Goal: Complete application form: Complete application form

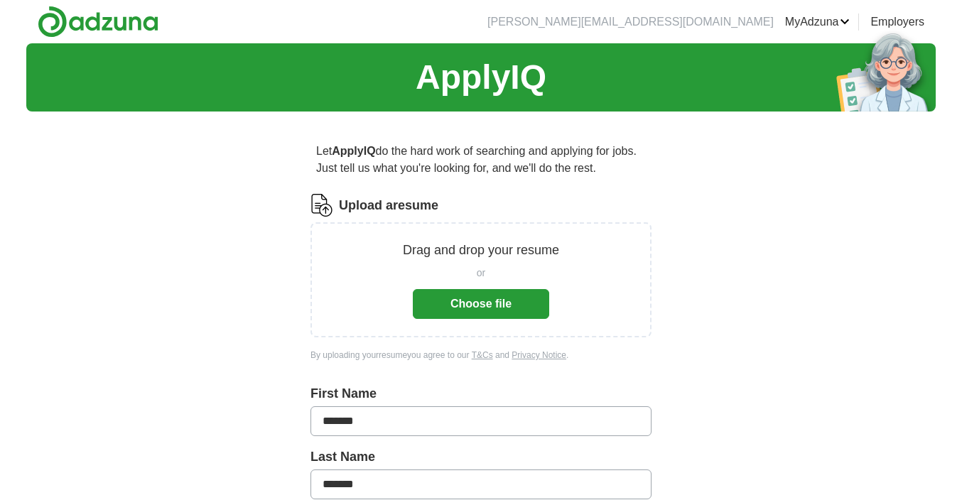
scroll to position [102, 0]
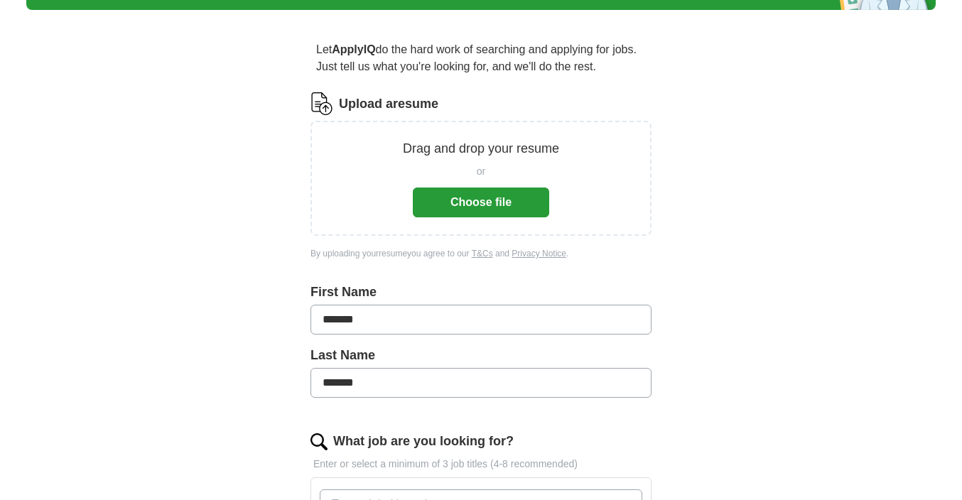
click at [485, 207] on button "Choose file" at bounding box center [481, 202] width 136 height 30
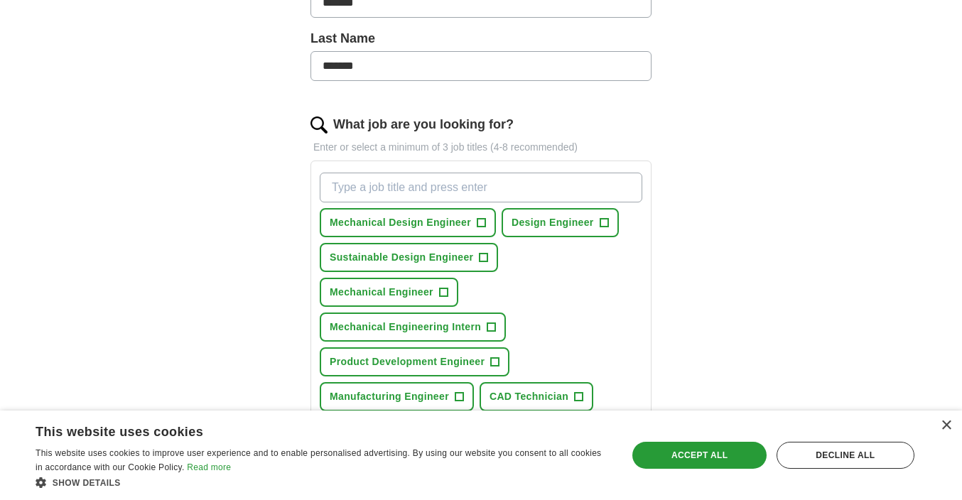
scroll to position [364, 0]
click at [477, 225] on span "+" at bounding box center [481, 221] width 9 height 9
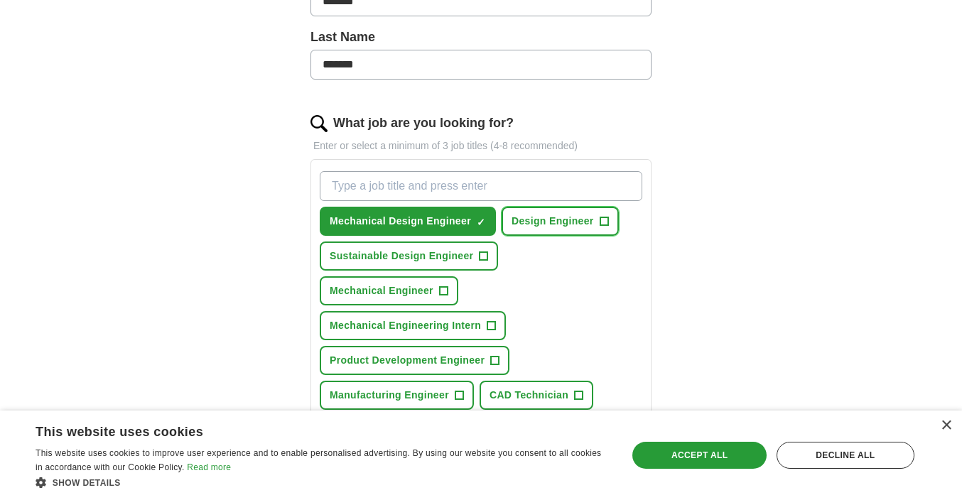
click at [545, 225] on span "Design Engineer" at bounding box center [552, 221] width 82 height 15
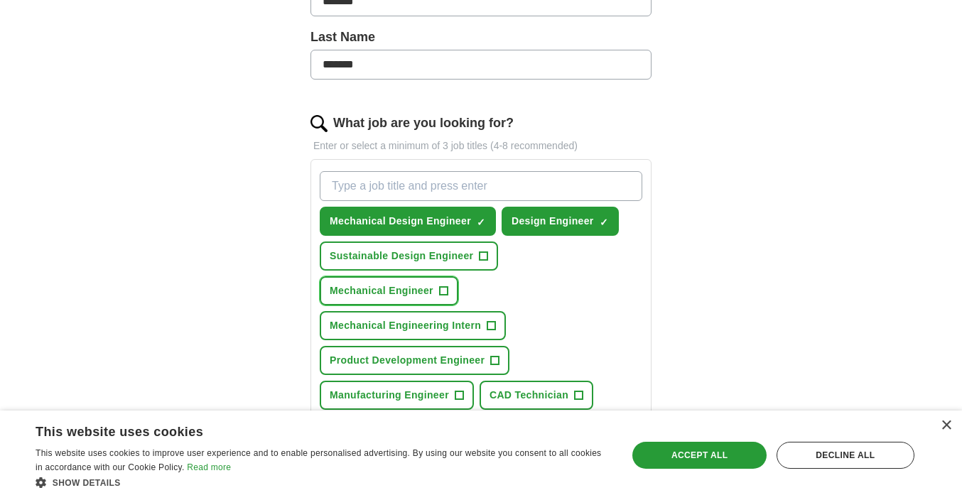
click at [433, 283] on span "Mechanical Engineer" at bounding box center [382, 290] width 104 height 15
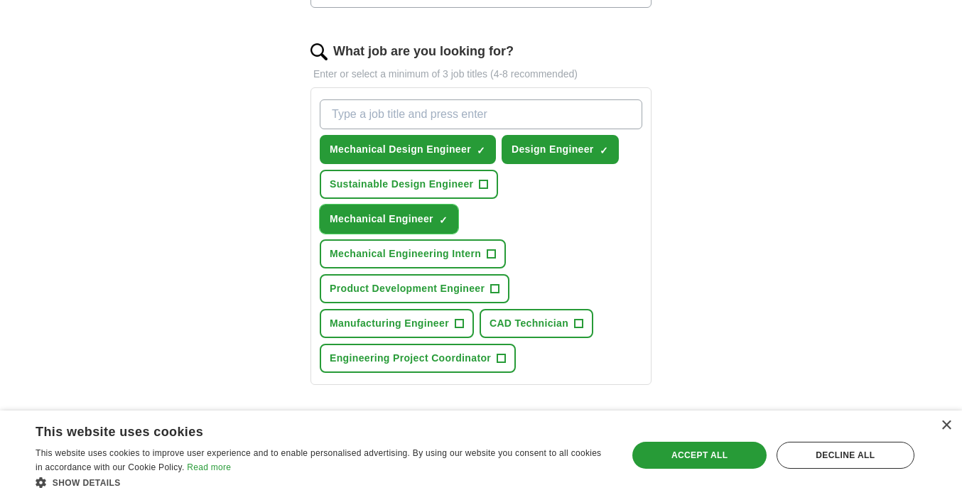
scroll to position [442, 0]
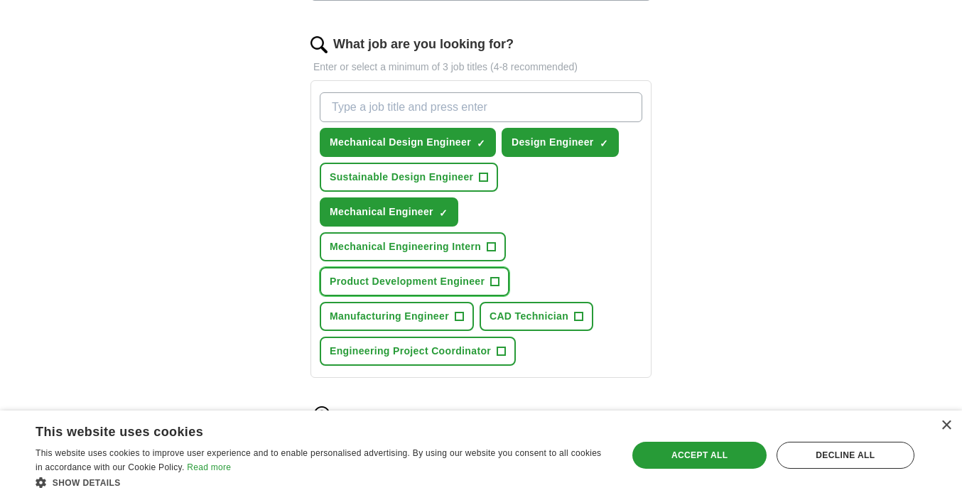
click at [486, 267] on button "Product Development Engineer +" at bounding box center [415, 281] width 190 height 29
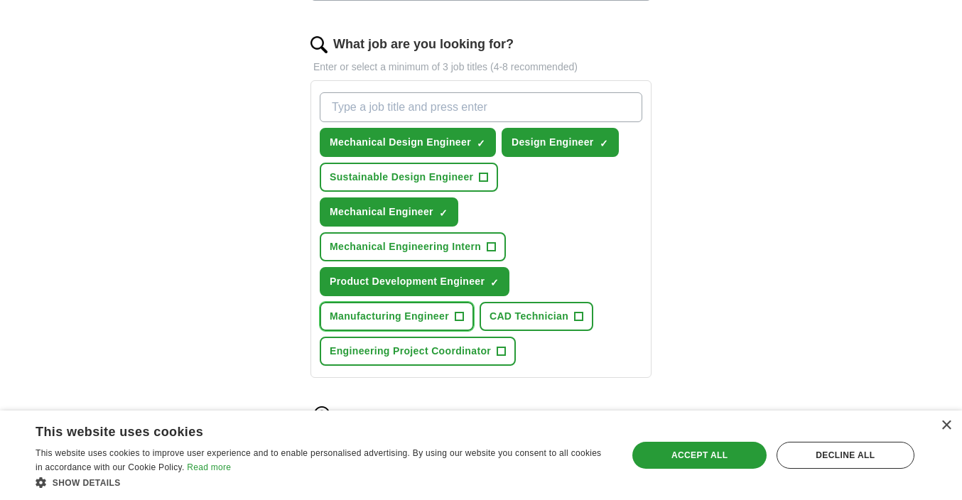
click at [440, 309] on span "Manufacturing Engineer" at bounding box center [389, 316] width 119 height 15
click at [474, 175] on button "Sustainable Design Engineer +" at bounding box center [409, 177] width 178 height 29
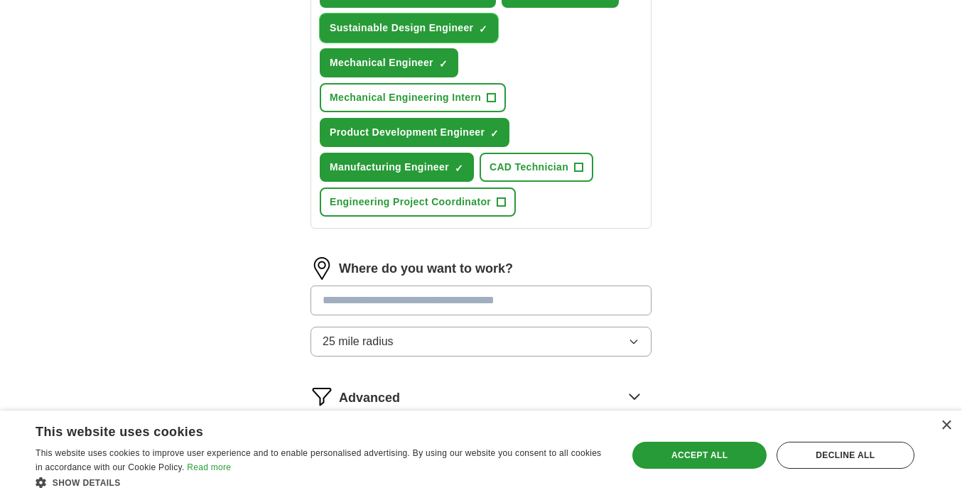
scroll to position [710, 0]
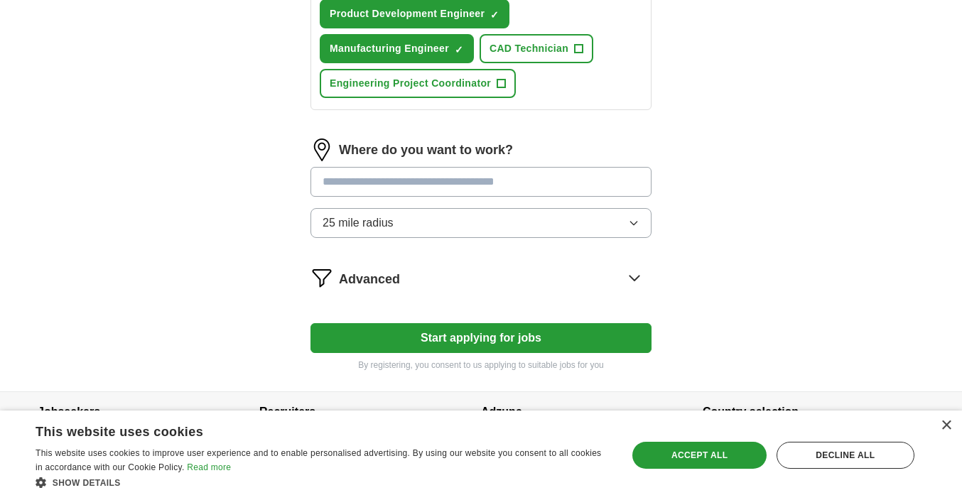
click at [594, 266] on div "Advanced" at bounding box center [495, 277] width 312 height 23
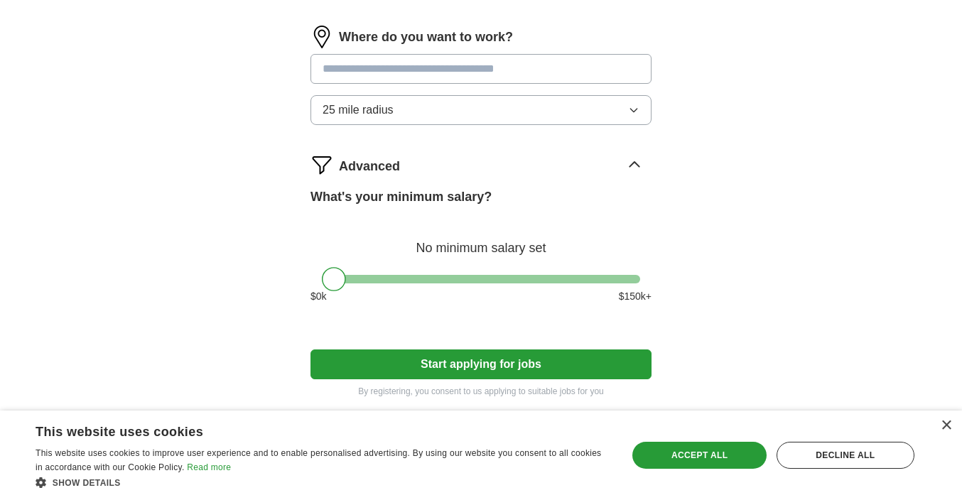
scroll to position [820, 0]
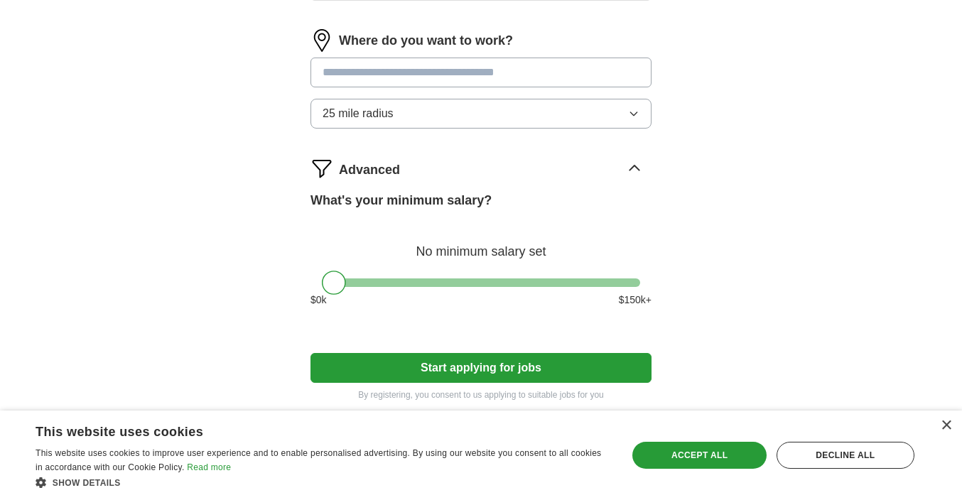
click at [469, 353] on button "Start applying for jobs" at bounding box center [480, 368] width 341 height 30
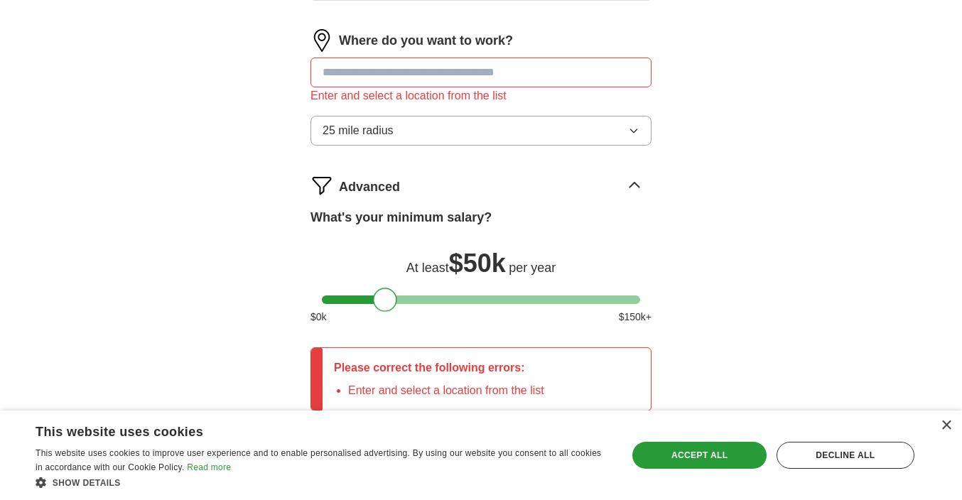
drag, startPoint x: 349, startPoint y: 262, endPoint x: 384, endPoint y: 263, distance: 35.5
click at [384, 295] on div at bounding box center [481, 299] width 318 height 9
click at [463, 58] on input at bounding box center [480, 73] width 341 height 30
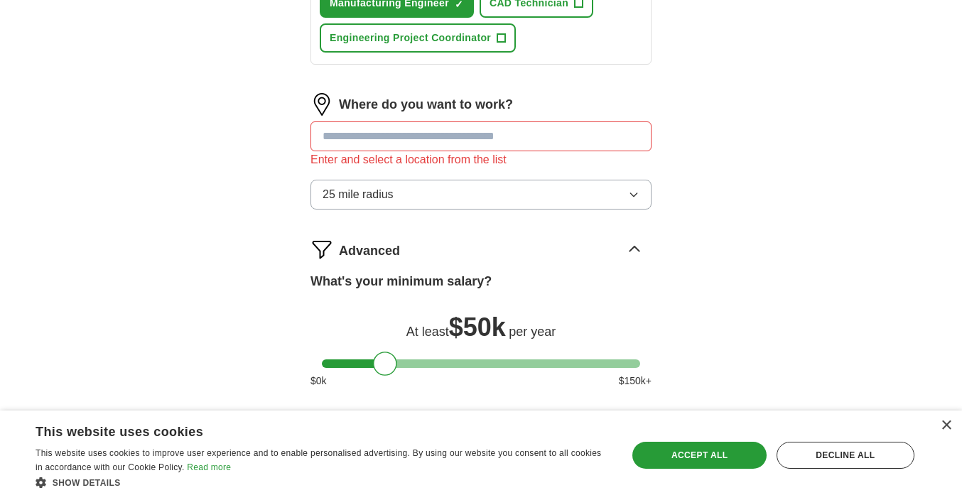
scroll to position [754, 0]
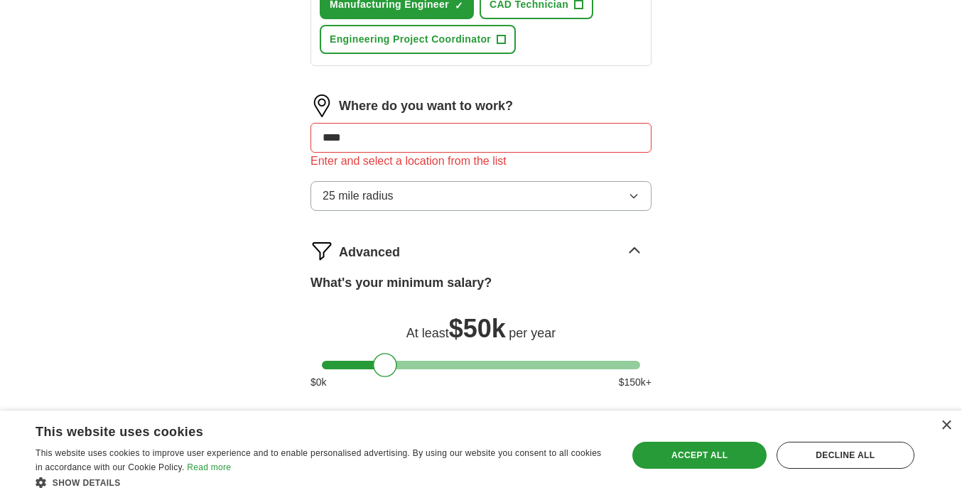
type input "*****"
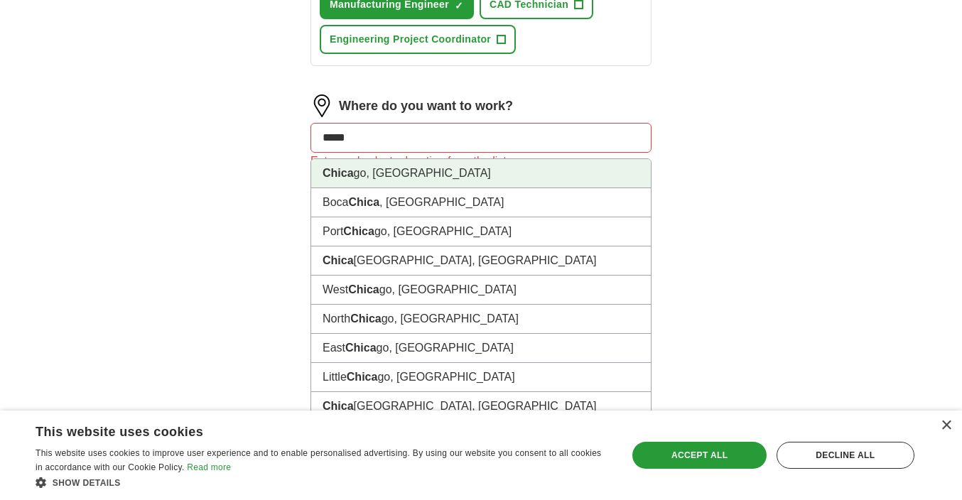
click at [405, 159] on li "Chica go, [GEOGRAPHIC_DATA]" at bounding box center [480, 173] width 339 height 29
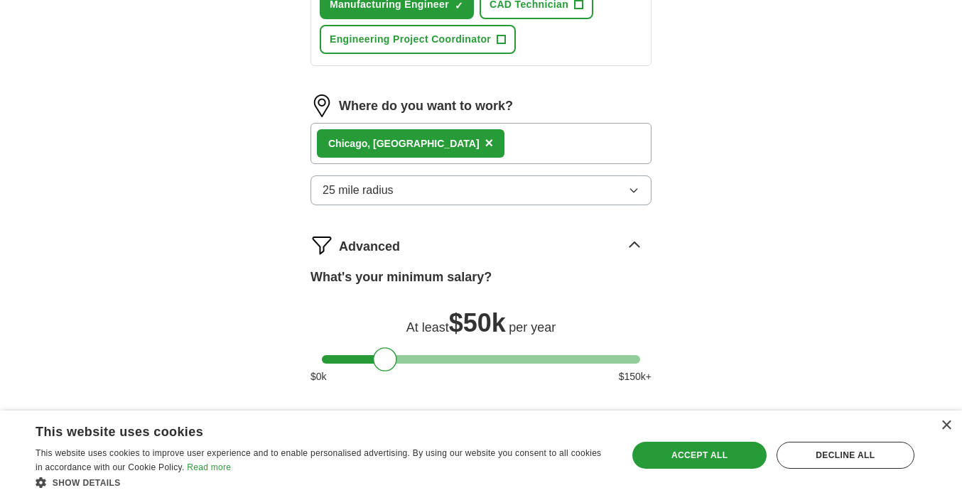
click at [457, 123] on div "Chica go, [GEOGRAPHIC_DATA] ×" at bounding box center [480, 143] width 341 height 41
click at [420, 123] on div "Chica go, [GEOGRAPHIC_DATA] ×" at bounding box center [480, 143] width 341 height 41
click at [442, 123] on div "Chica go, [GEOGRAPHIC_DATA] ×" at bounding box center [480, 143] width 341 height 41
click at [441, 123] on div "Chica go, [GEOGRAPHIC_DATA] ×" at bounding box center [480, 143] width 341 height 41
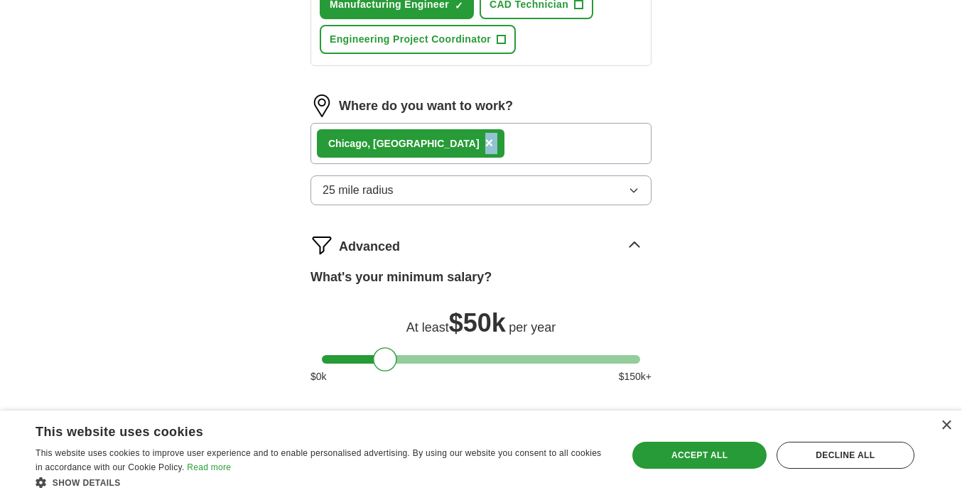
click at [441, 123] on div "Chica go, [GEOGRAPHIC_DATA] ×" at bounding box center [480, 143] width 341 height 41
click at [449, 123] on div "Chica go, [GEOGRAPHIC_DATA] ×" at bounding box center [480, 143] width 341 height 41
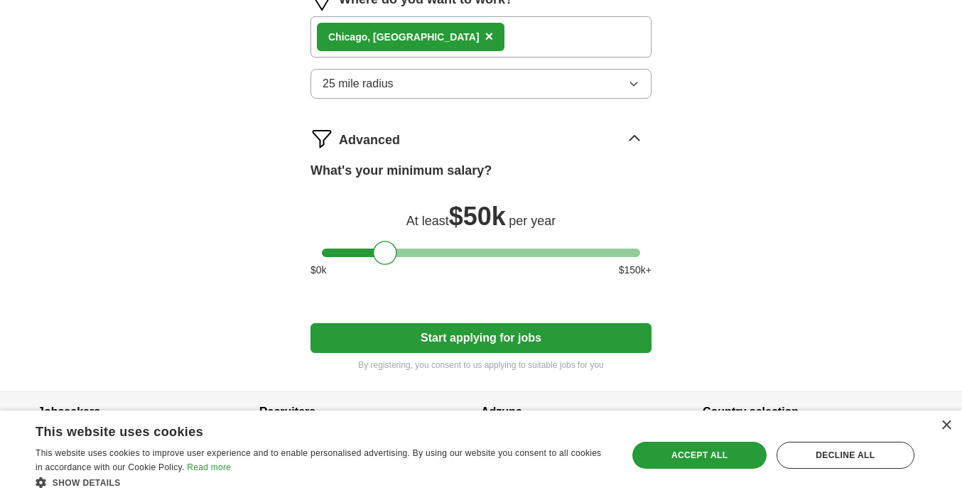
click at [550, 323] on button "Start applying for jobs" at bounding box center [480, 338] width 341 height 30
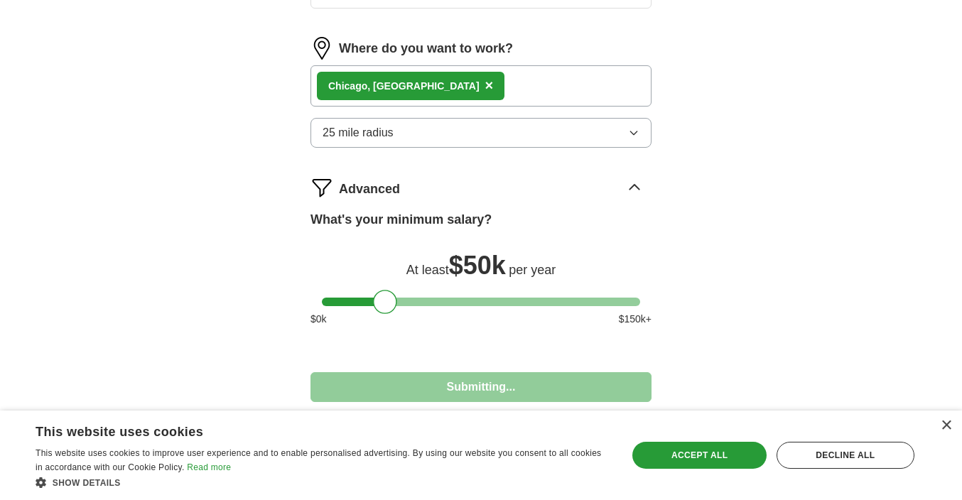
select select "**"
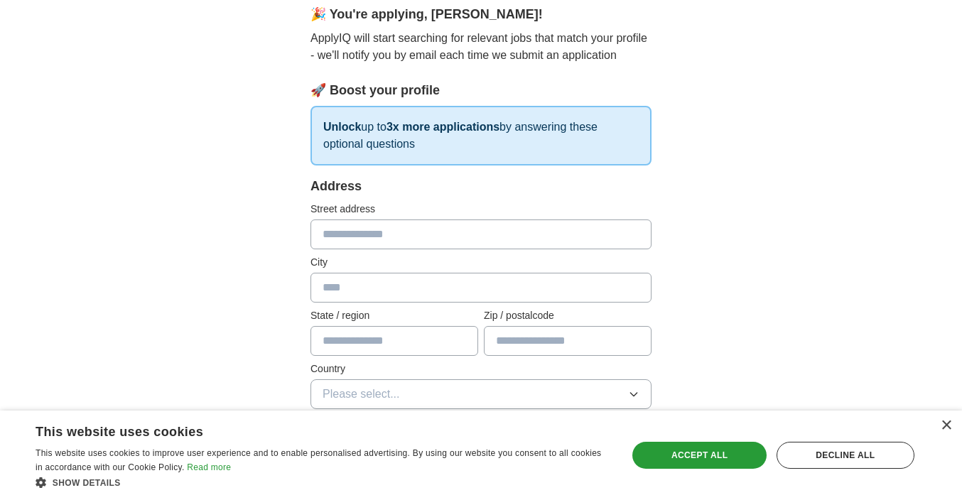
scroll to position [147, 0]
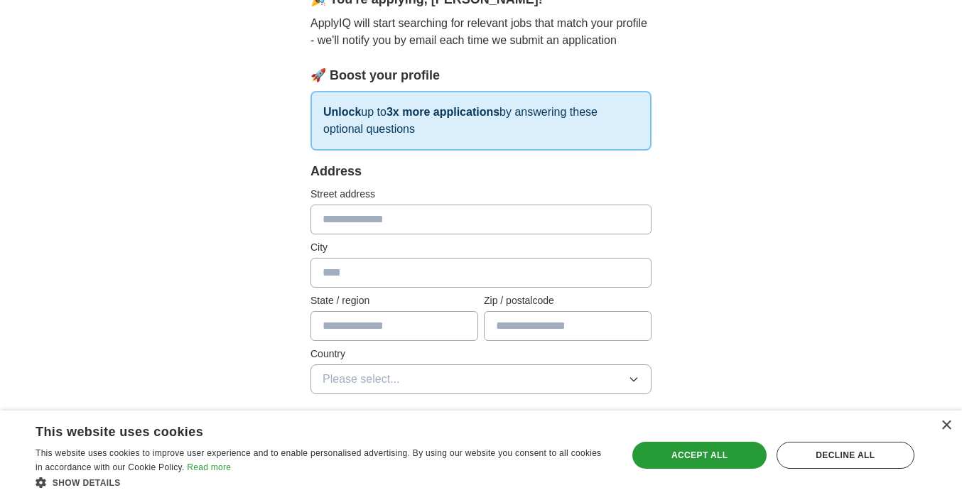
click at [442, 229] on input "text" at bounding box center [480, 220] width 341 height 30
type input "**********"
type input "**"
type input "*****"
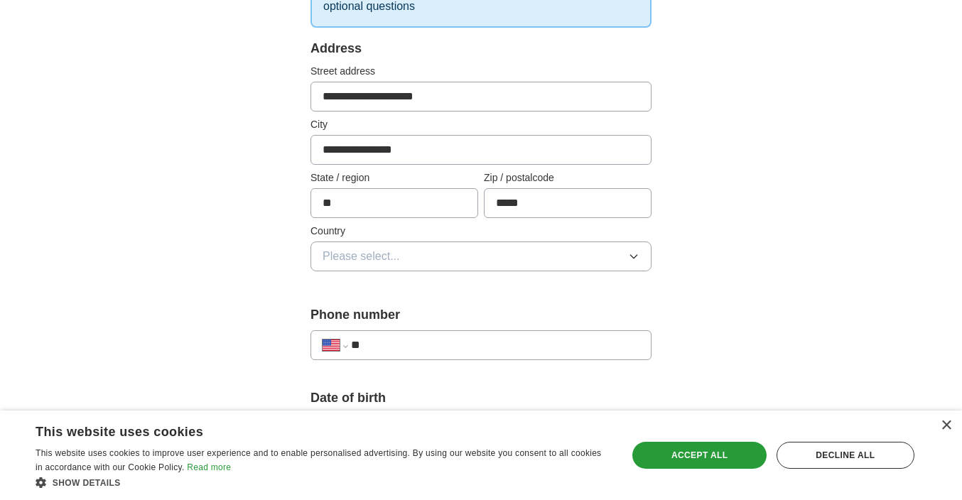
scroll to position [273, 0]
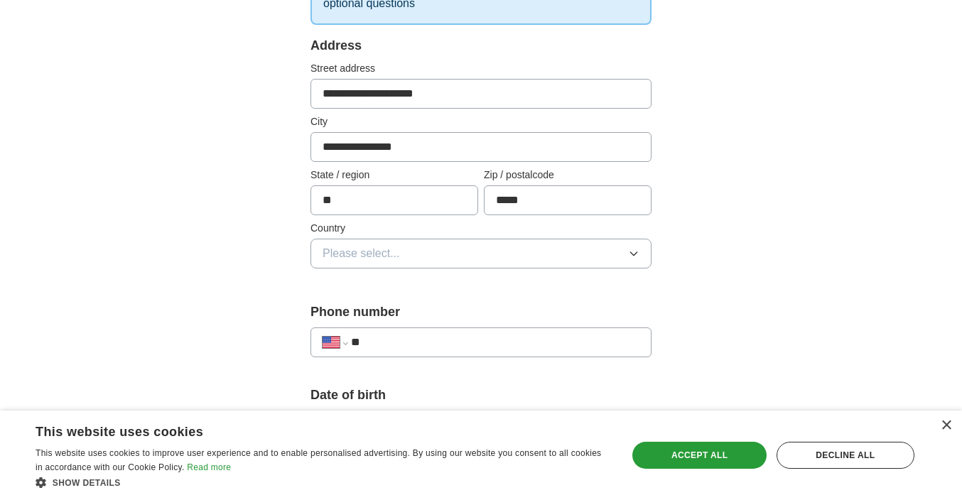
click at [444, 256] on button "Please select..." at bounding box center [480, 254] width 341 height 30
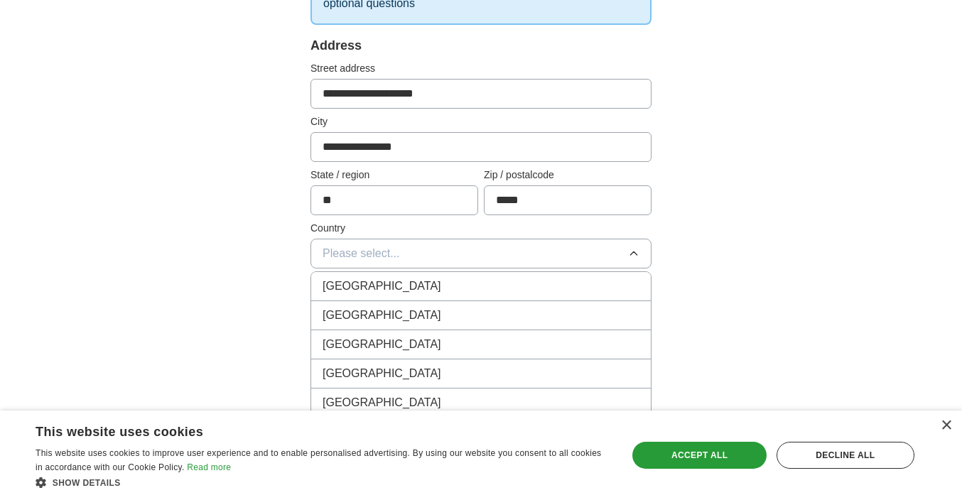
click at [419, 322] on div "[GEOGRAPHIC_DATA]" at bounding box center [480, 315] width 317 height 17
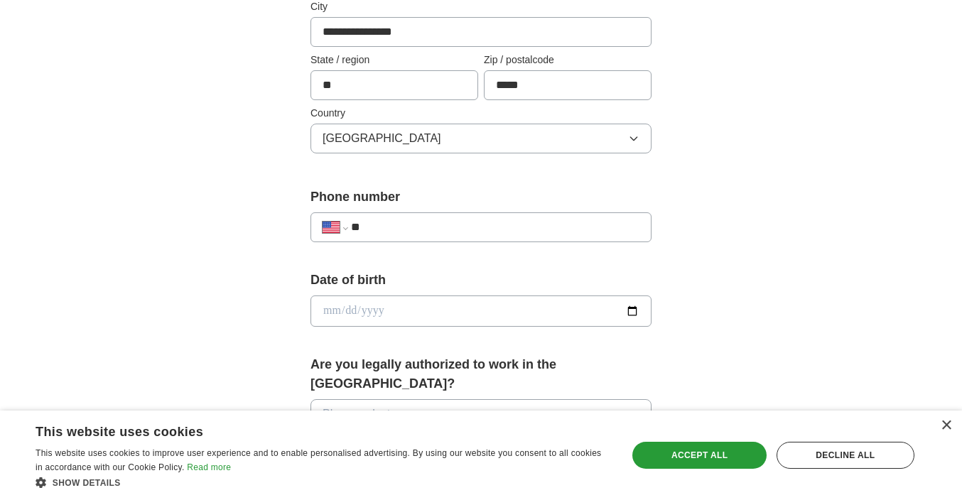
scroll to position [389, 0]
click at [415, 212] on div "**********" at bounding box center [480, 226] width 341 height 30
click at [415, 224] on input "**" at bounding box center [495, 225] width 288 height 17
type input "**********"
click at [390, 330] on div "Date of birth" at bounding box center [480, 302] width 341 height 67
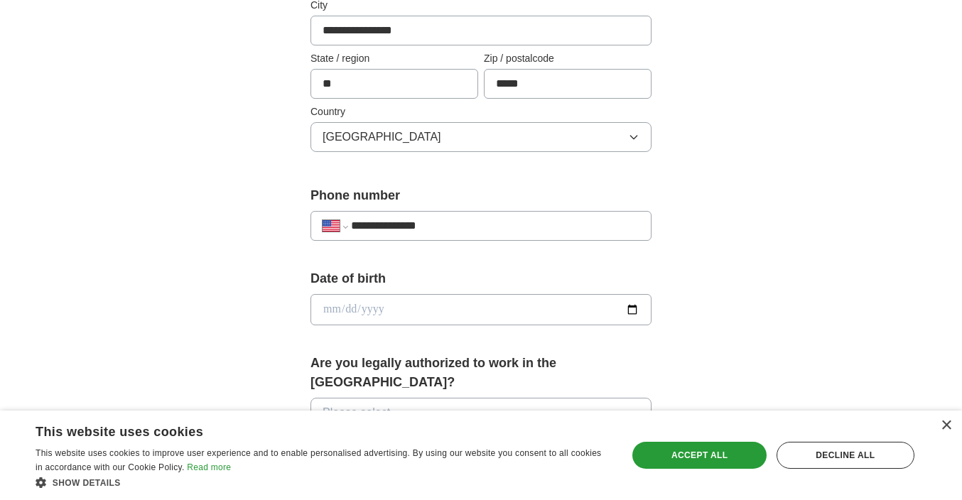
click at [634, 310] on input "date" at bounding box center [480, 309] width 341 height 31
click at [454, 317] on input "date" at bounding box center [480, 309] width 341 height 31
type input "**********"
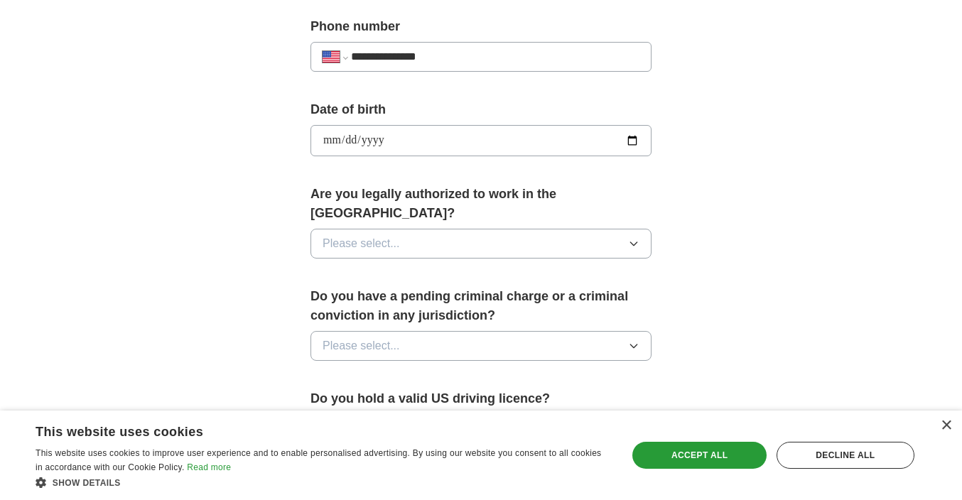
scroll to position [561, 0]
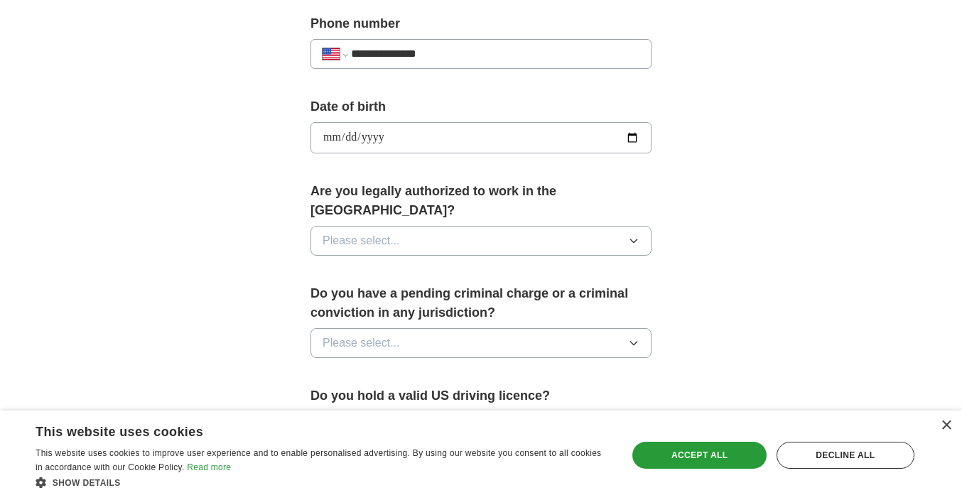
click at [415, 237] on div "Are you legally authorized to work in the [GEOGRAPHIC_DATA]? Please select..." at bounding box center [480, 224] width 341 height 85
click at [414, 226] on button "Please select..." at bounding box center [480, 241] width 341 height 30
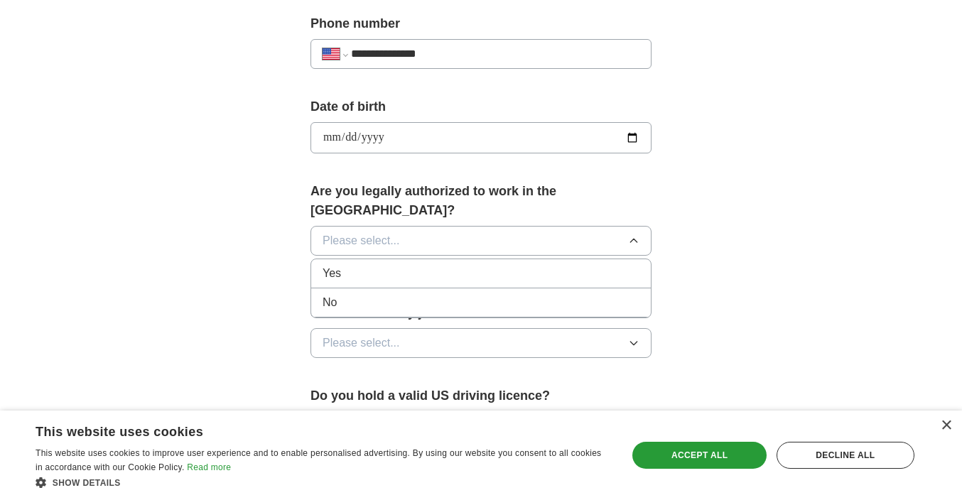
click at [389, 265] on div "Yes" at bounding box center [480, 273] width 317 height 17
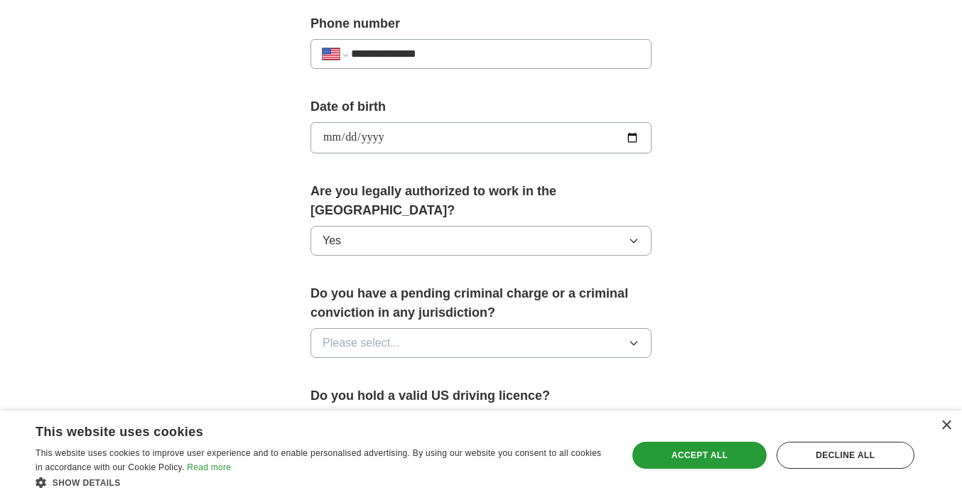
click at [399, 328] on button "Please select..." at bounding box center [480, 343] width 341 height 30
click at [406, 396] on div "No" at bounding box center [480, 404] width 317 height 17
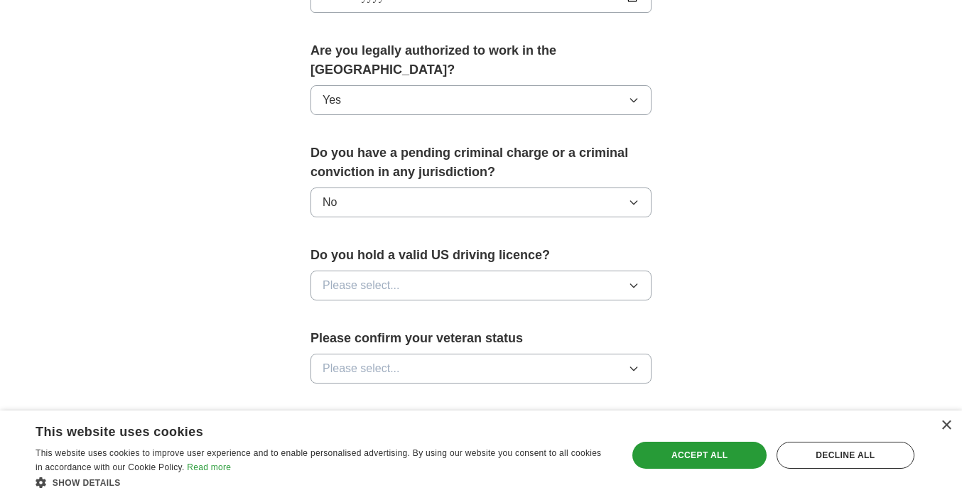
scroll to position [710, 0]
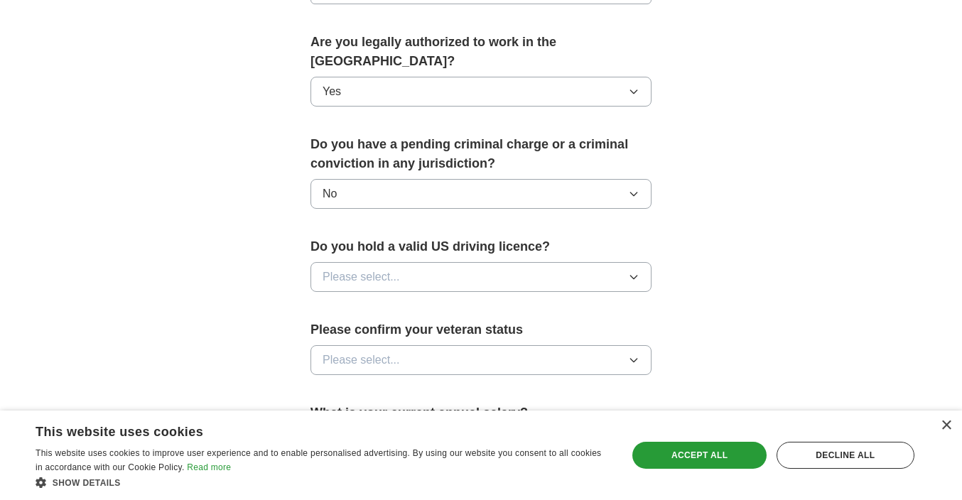
click at [427, 264] on button "Please select..." at bounding box center [480, 277] width 341 height 30
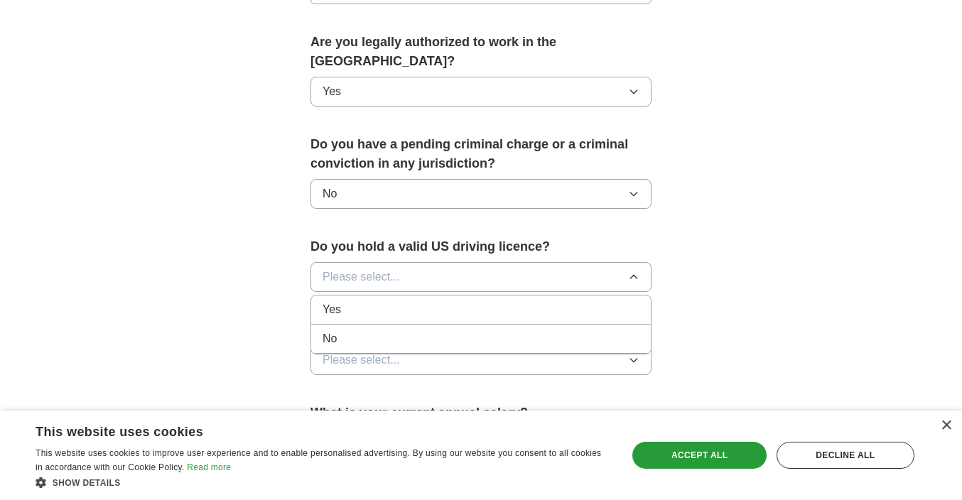
click at [425, 301] on div "Yes" at bounding box center [480, 309] width 317 height 17
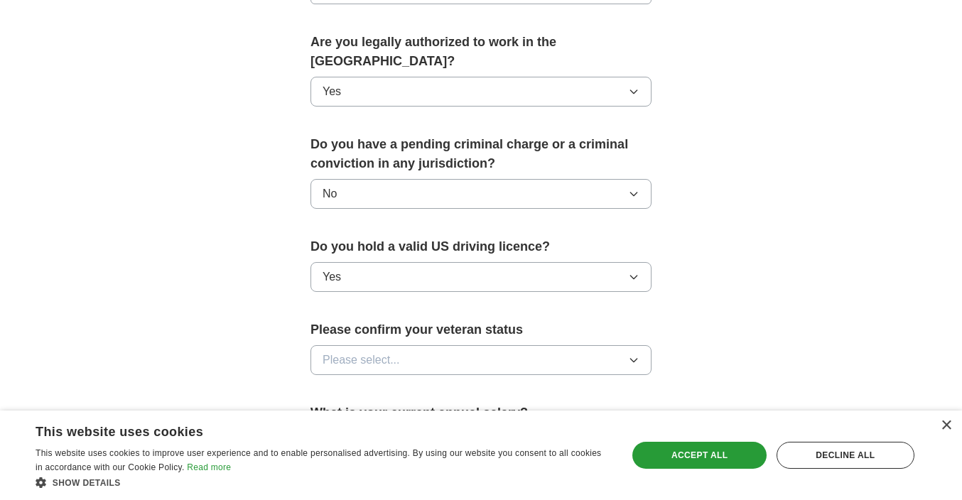
click at [426, 345] on button "Please select..." at bounding box center [480, 360] width 341 height 30
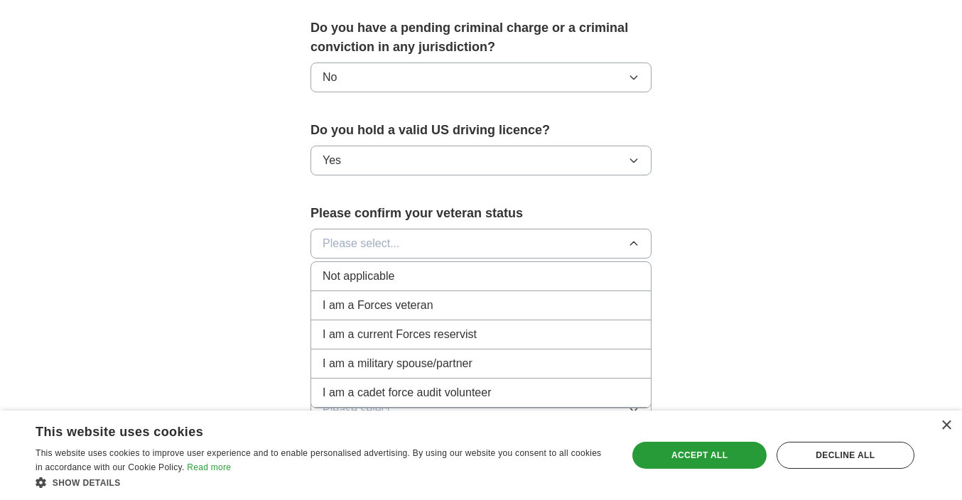
scroll to position [827, 0]
click at [412, 267] on div "Not applicable" at bounding box center [480, 275] width 317 height 17
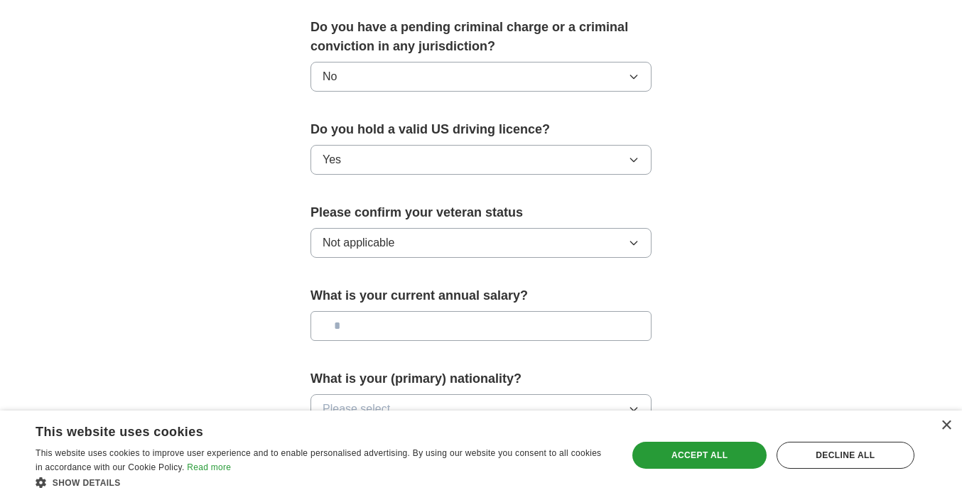
click at [425, 311] on input "text" at bounding box center [480, 326] width 341 height 30
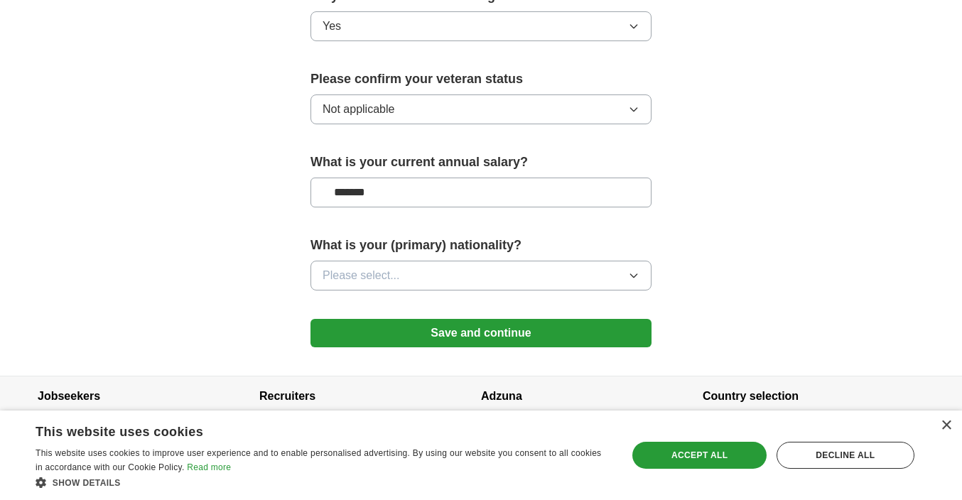
type input "*******"
click at [436, 261] on button "Please select..." at bounding box center [480, 276] width 341 height 30
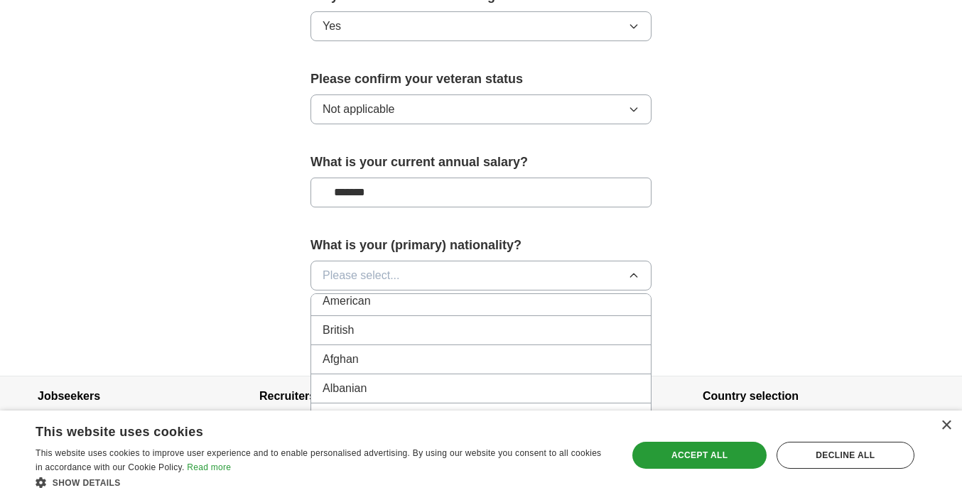
scroll to position [8, 0]
click at [425, 290] on li "American" at bounding box center [480, 300] width 339 height 29
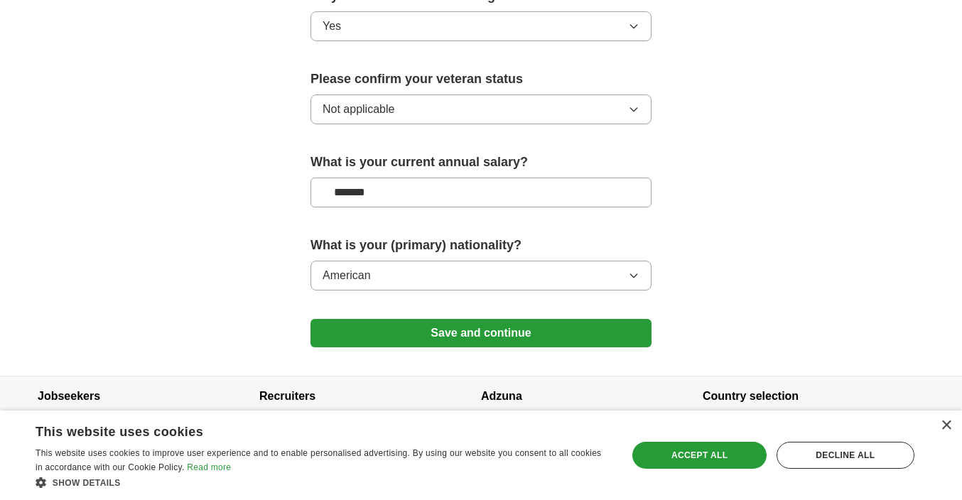
click at [444, 319] on button "Save and continue" at bounding box center [480, 333] width 341 height 28
